Goal: Transaction & Acquisition: Purchase product/service

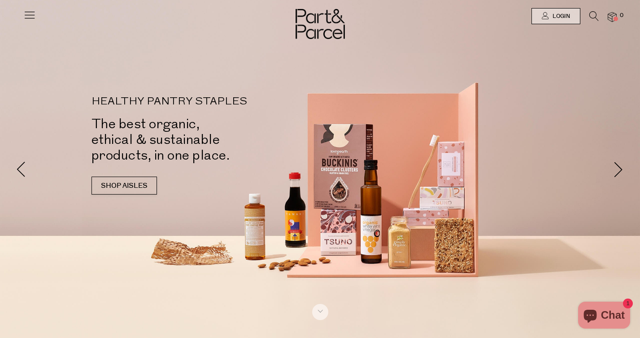
click at [29, 15] on icon at bounding box center [29, 15] width 13 height 13
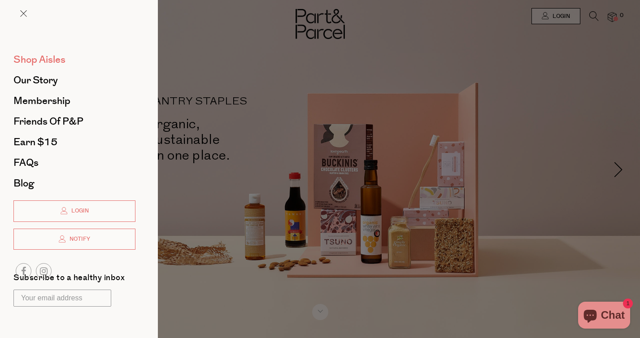
click at [43, 58] on span "Shop Aisles" at bounding box center [39, 59] width 52 height 14
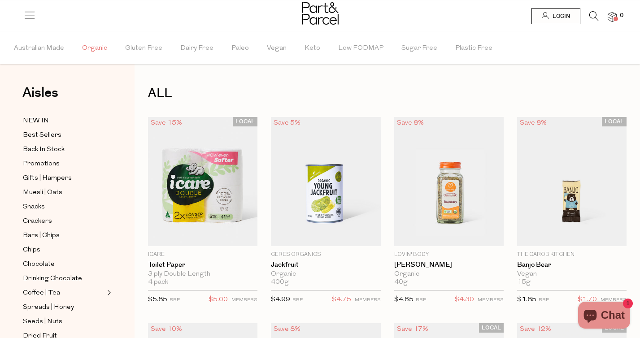
click at [95, 46] on span "Organic" at bounding box center [94, 48] width 25 height 31
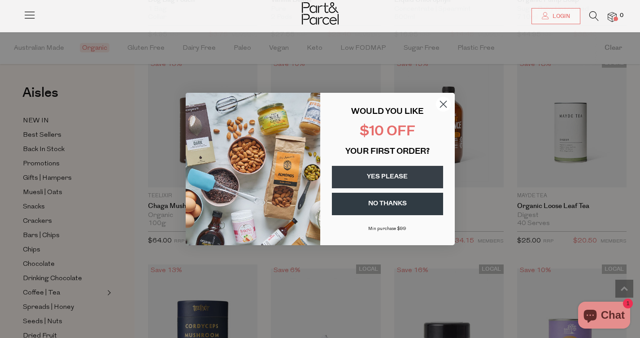
scroll to position [1835, 0]
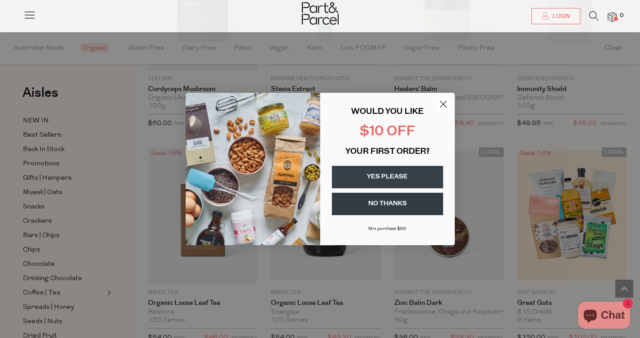
click at [444, 102] on circle "Close dialog" at bounding box center [442, 104] width 15 height 15
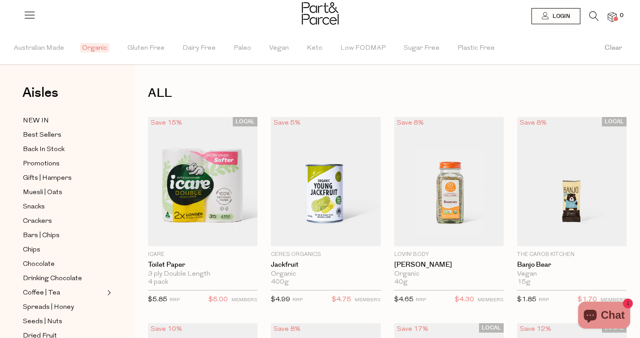
scroll to position [0, 0]
click at [317, 25] on div at bounding box center [320, 14] width 37 height 29
click at [315, 17] on img at bounding box center [320, 13] width 37 height 22
